Goal: Task Accomplishment & Management: Use online tool/utility

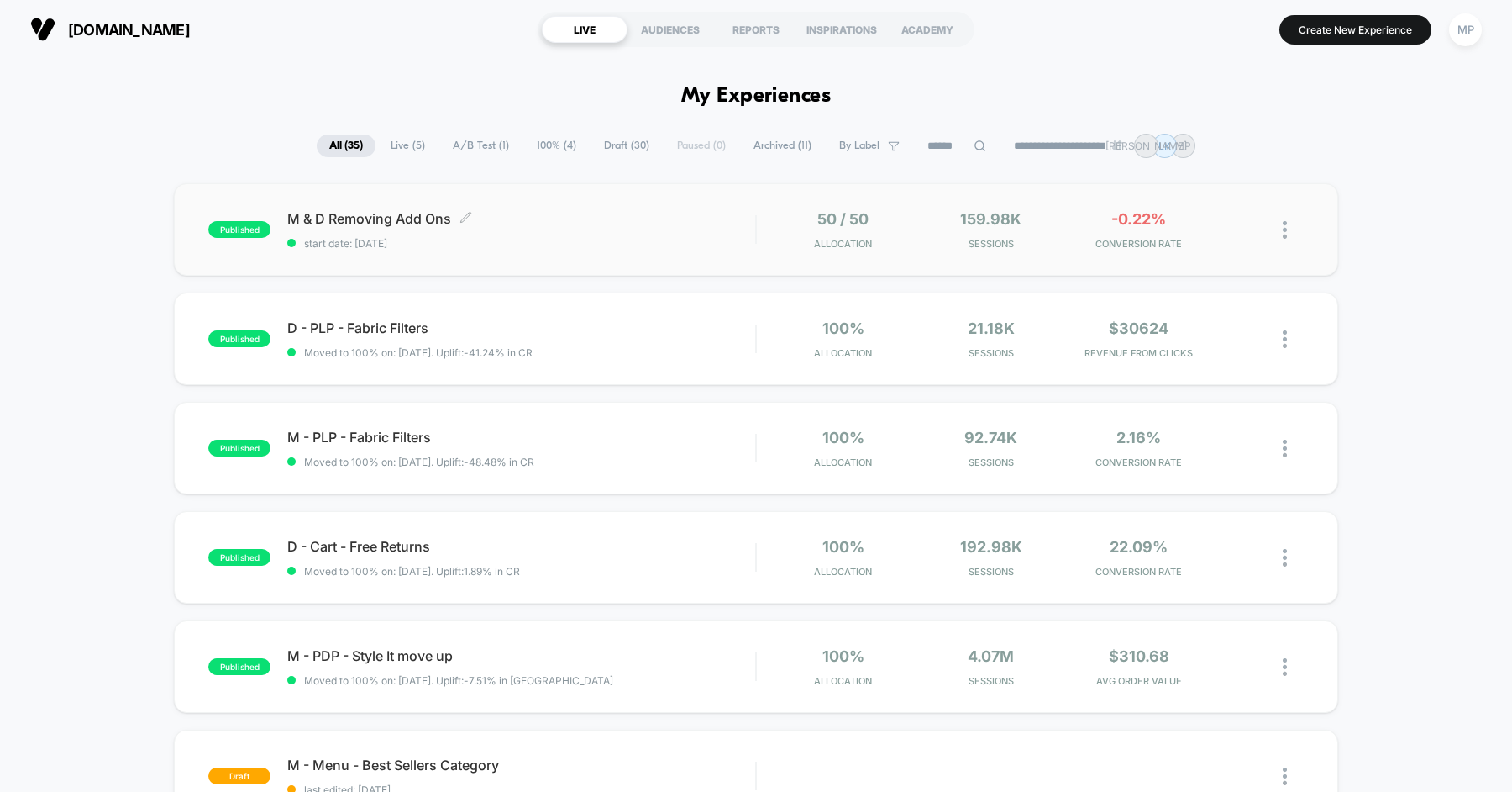
click at [712, 220] on span "M & D Removing Add Ons Click to edit experience details" at bounding box center [521, 218] width 468 height 17
